Goal: Transaction & Acquisition: Book appointment/travel/reservation

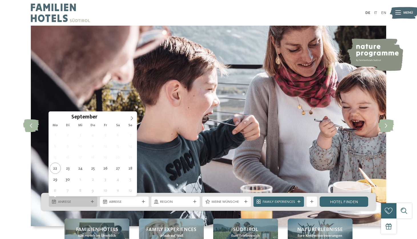
click at [81, 201] on span "Anreise" at bounding box center [73, 202] width 31 height 5
click at [132, 117] on icon at bounding box center [132, 118] width 4 height 4
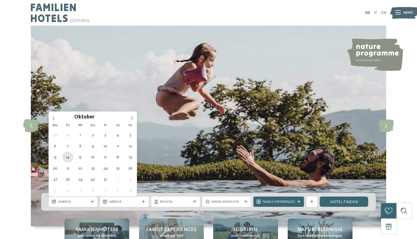
type div "[DATE]"
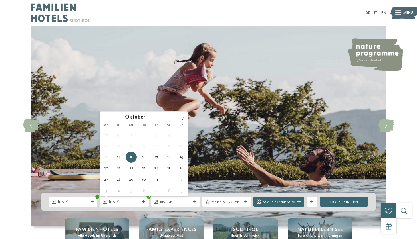
type div "[DATE]"
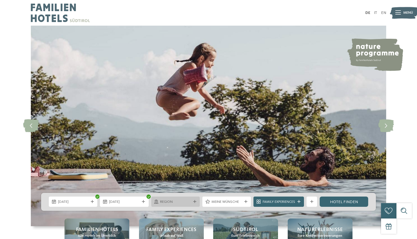
click at [179, 200] on span "Region" at bounding box center [175, 202] width 31 height 5
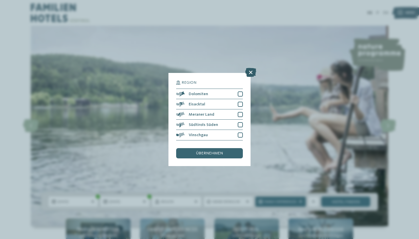
click at [254, 68] on icon at bounding box center [250, 72] width 11 height 9
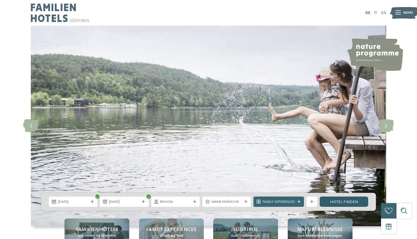
click at [328, 205] on link "Hotel finden" at bounding box center [343, 202] width 48 height 10
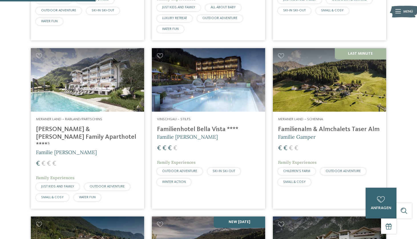
scroll to position [324, 0]
click at [303, 104] on img at bounding box center [329, 80] width 113 height 64
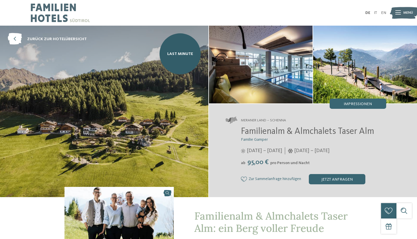
click at [286, 78] on img at bounding box center [261, 65] width 104 height 78
click at [341, 102] on div "Impressionen" at bounding box center [357, 104] width 56 height 10
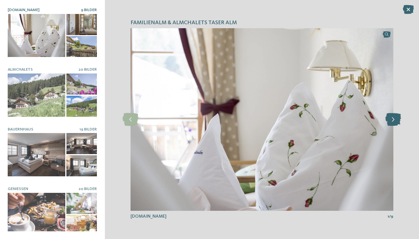
click at [397, 126] on icon at bounding box center [394, 119] width 16 height 13
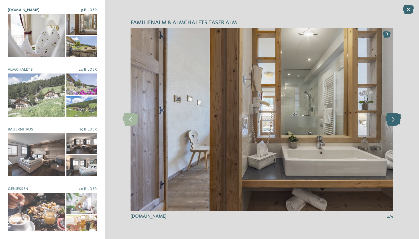
click at [397, 126] on icon at bounding box center [394, 119] width 16 height 13
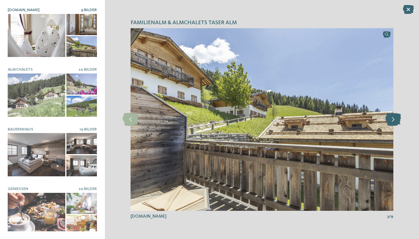
click at [397, 126] on icon at bounding box center [394, 119] width 16 height 13
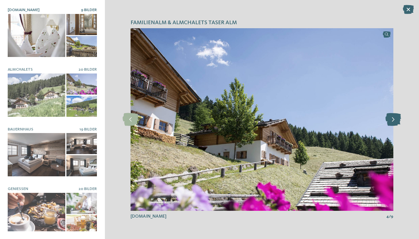
click at [397, 126] on icon at bounding box center [394, 119] width 16 height 13
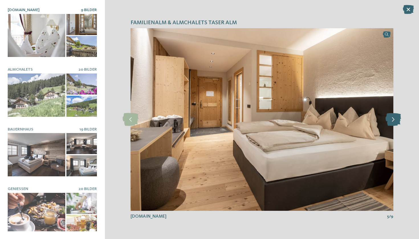
click at [397, 126] on icon at bounding box center [394, 119] width 16 height 13
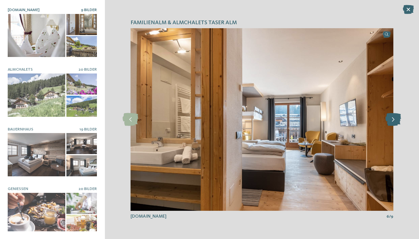
click at [397, 126] on icon at bounding box center [394, 119] width 16 height 13
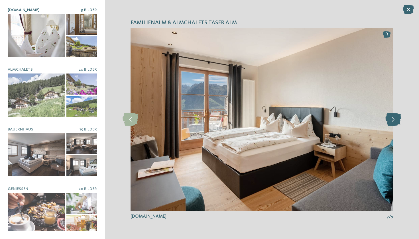
click at [397, 126] on icon at bounding box center [394, 119] width 16 height 13
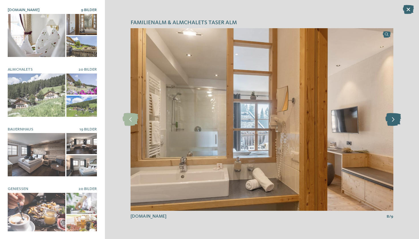
click at [397, 126] on icon at bounding box center [394, 119] width 16 height 13
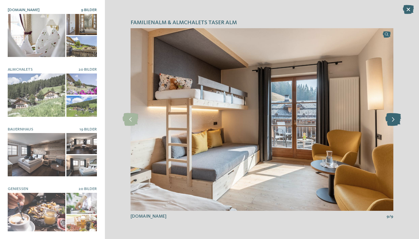
click at [397, 126] on icon at bounding box center [394, 119] width 16 height 13
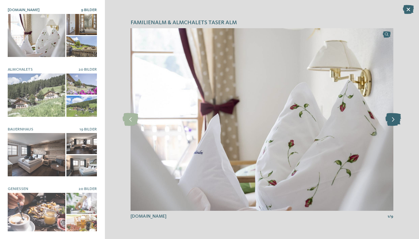
click at [397, 126] on icon at bounding box center [394, 119] width 16 height 13
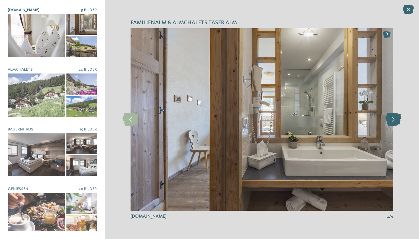
click at [397, 126] on icon at bounding box center [394, 119] width 16 height 13
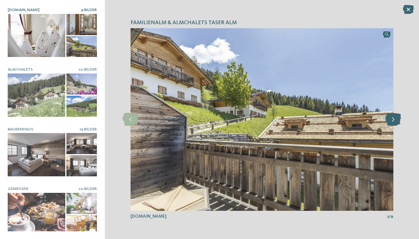
click at [397, 126] on icon at bounding box center [394, 119] width 16 height 13
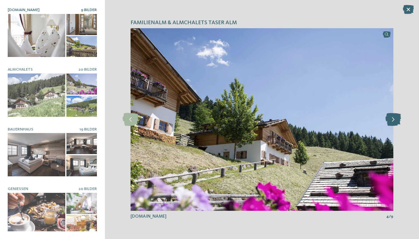
click at [397, 126] on icon at bounding box center [394, 119] width 16 height 13
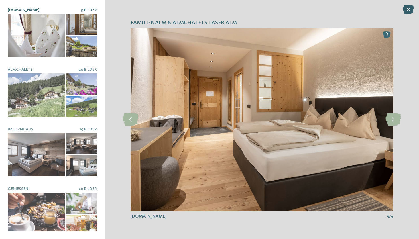
click at [411, 8] on icon at bounding box center [408, 9] width 11 height 9
